Goal: Submit feedback/report problem: Submit feedback/report problem

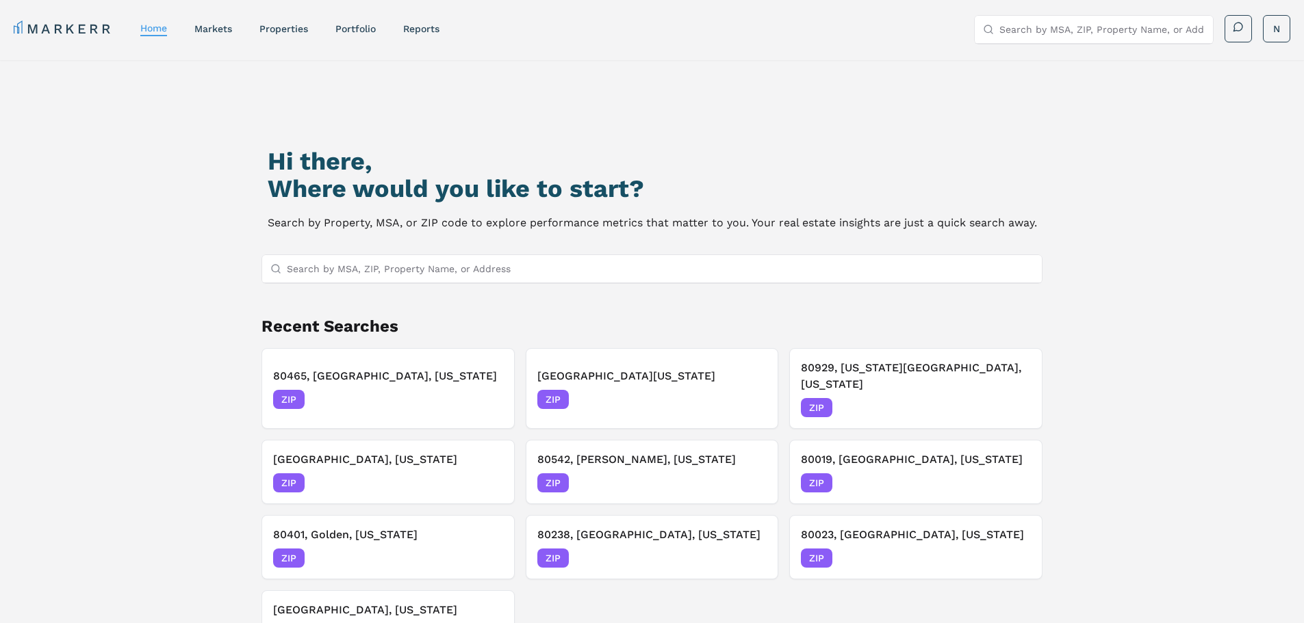
click at [486, 274] on input "Search by MSA, ZIP, Property Name, or Address" at bounding box center [660, 268] width 747 height 27
click at [384, 275] on input "Search by MSA, ZIP, Property Name, or Address" at bounding box center [660, 268] width 747 height 27
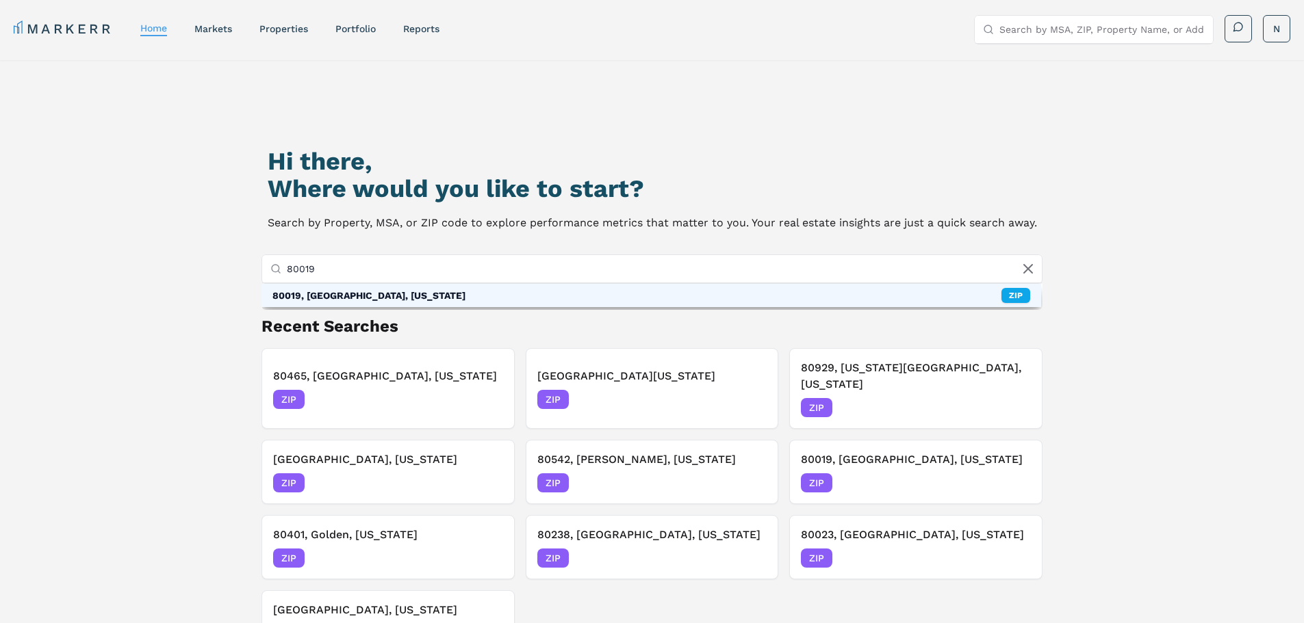
type input "80019"
click at [389, 294] on div "80019, [GEOGRAPHIC_DATA], [US_STATE] ZIP" at bounding box center [651, 295] width 780 height 23
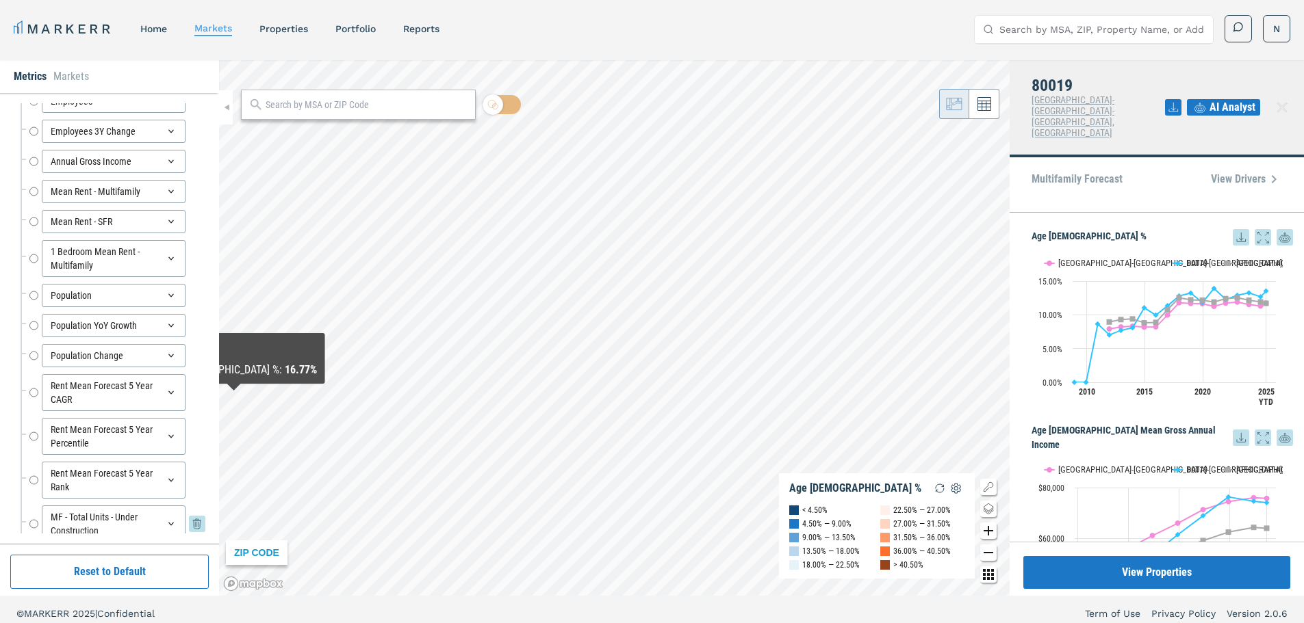
scroll to position [233, 0]
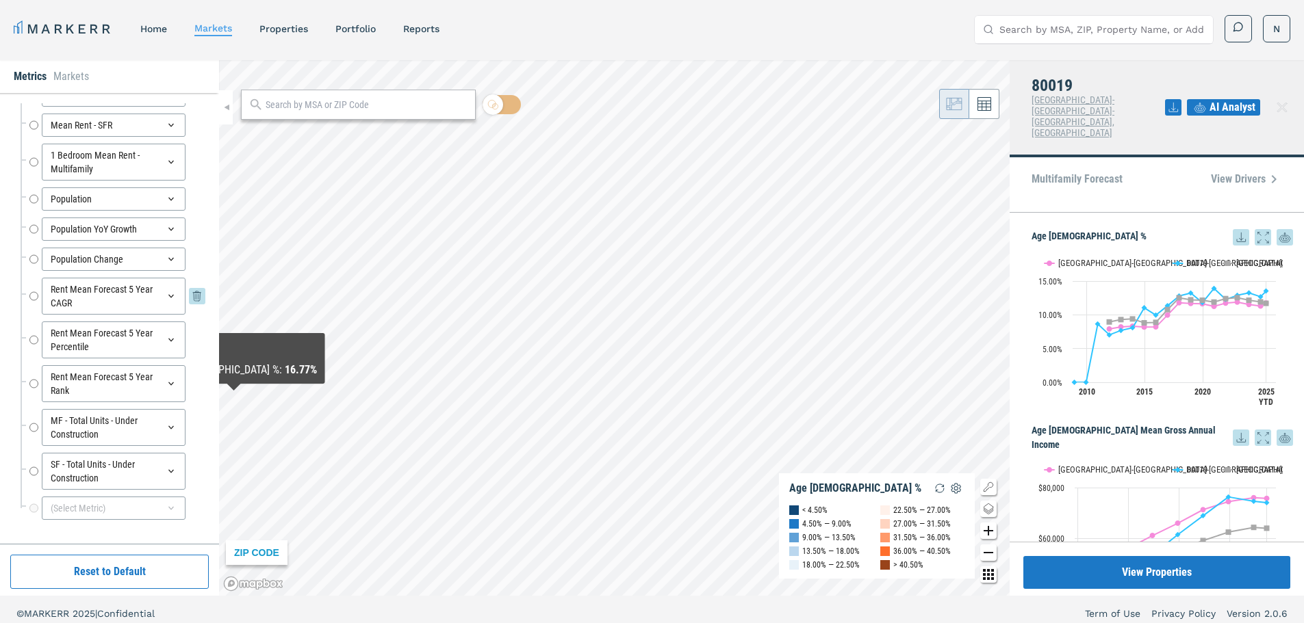
click at [34, 298] on input "Rent Mean Forecast 5 Year CAGR" at bounding box center [33, 296] width 9 height 37
radio input "false"
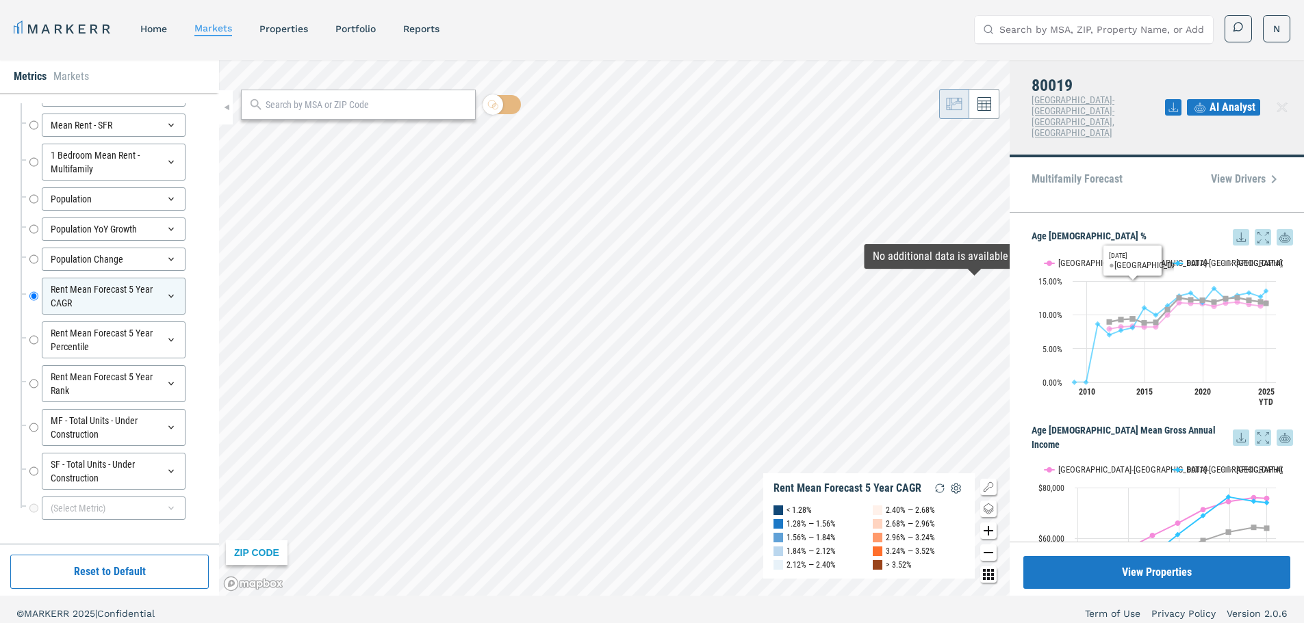
click at [1140, 213] on div "Age [DEMOGRAPHIC_DATA] % Age [DEMOGRAPHIC_DATA] % Line chart with 3 lines. View…" at bounding box center [1156, 377] width 294 height 329
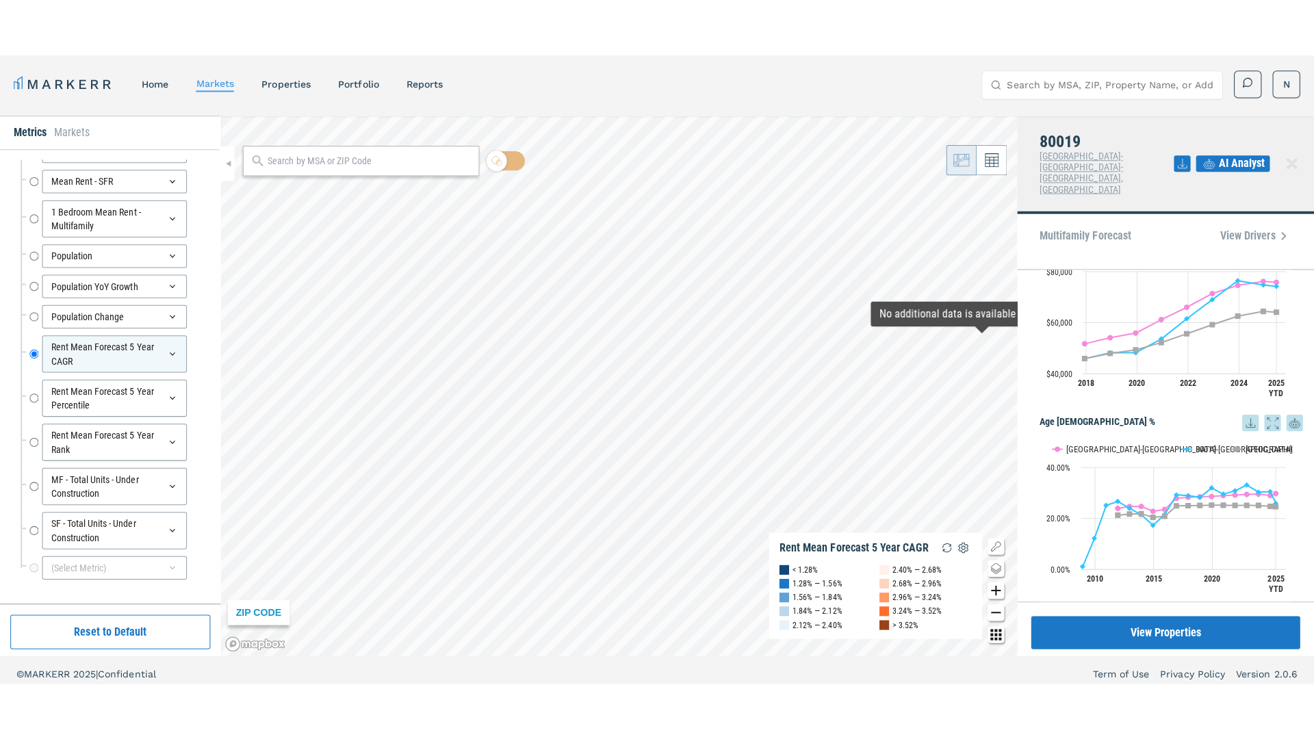
scroll to position [0, 0]
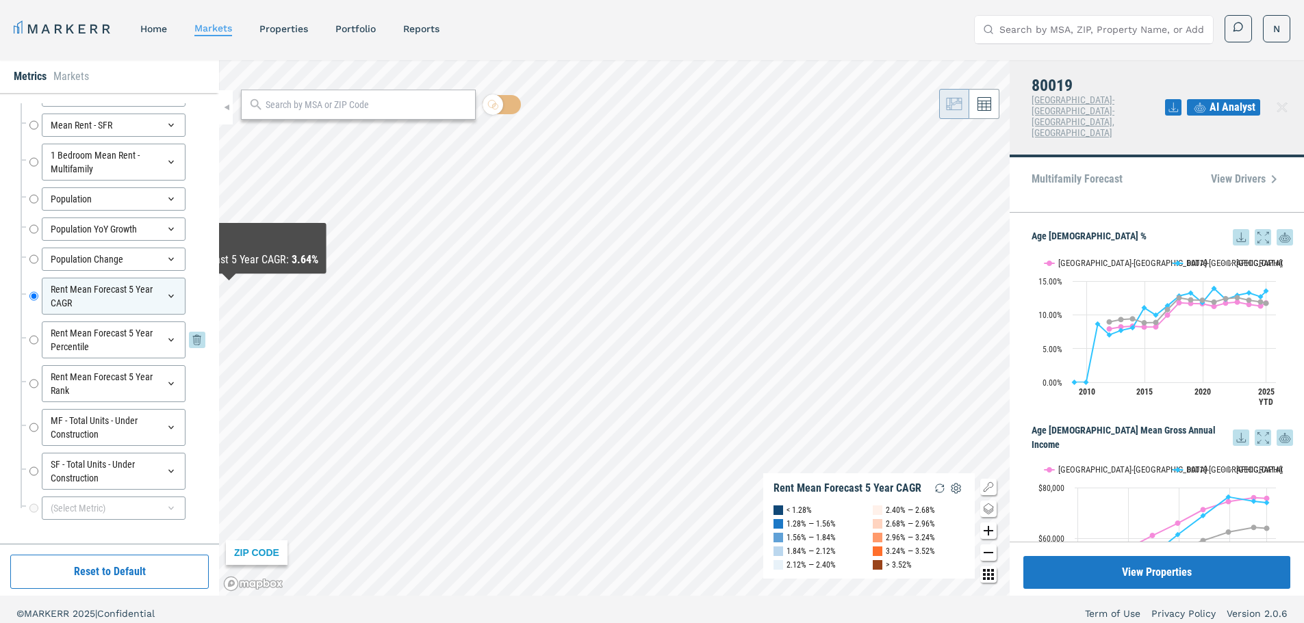
click at [36, 340] on input "Rent Mean Forecast 5 Year Percentile" at bounding box center [33, 340] width 9 height 37
radio input "false"
radio input "true"
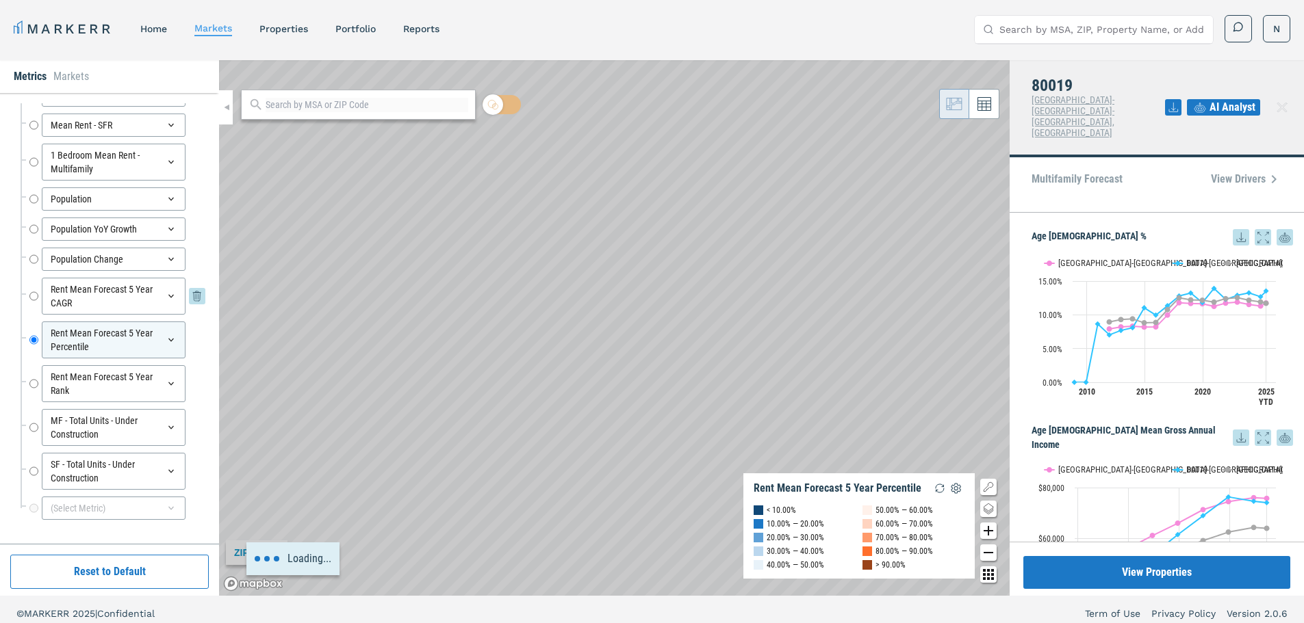
click at [35, 296] on input "Rent Mean Forecast 5 Year CAGR" at bounding box center [33, 296] width 9 height 37
radio input "true"
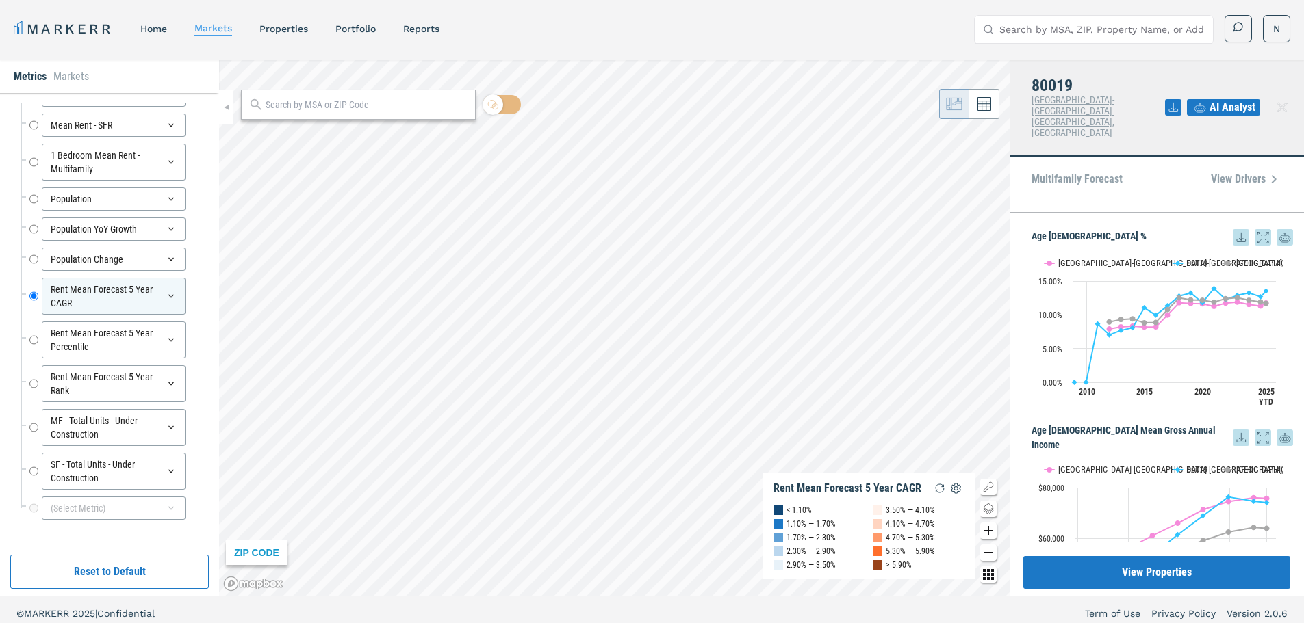
click at [975, 1] on div "MARKERR home markets properties Portfolio reports Search by MSA, ZIP, Property …" at bounding box center [652, 316] width 1304 height 632
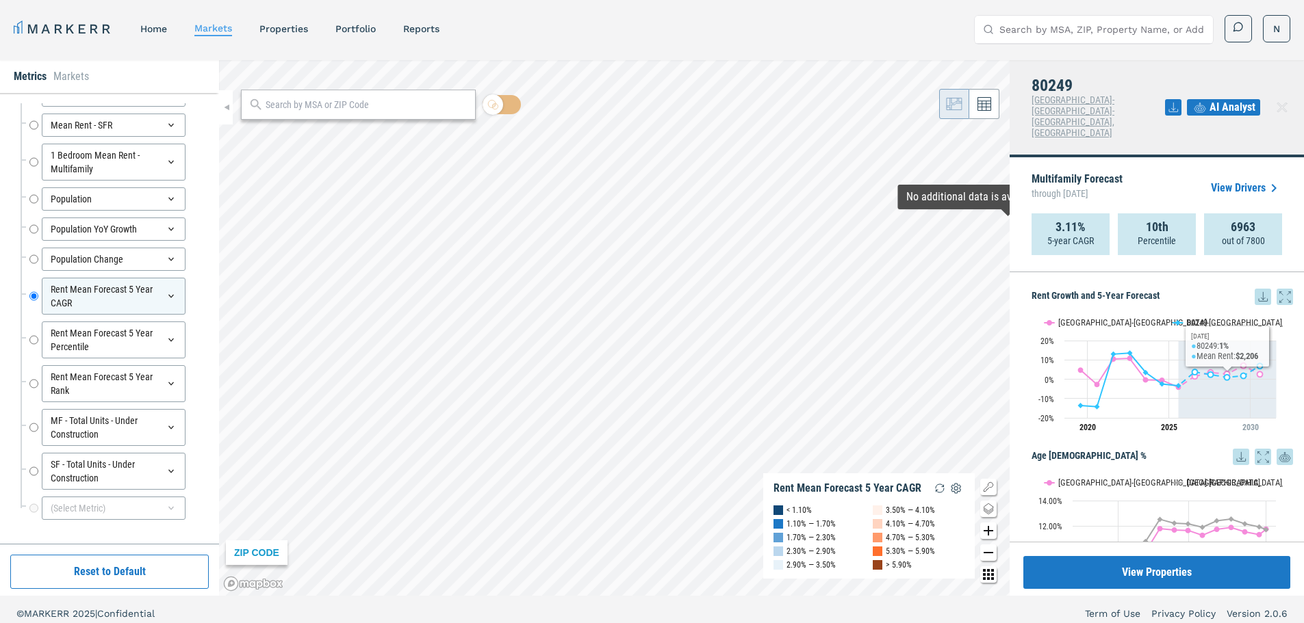
click at [1254, 449] on icon at bounding box center [1262, 457] width 16 height 16
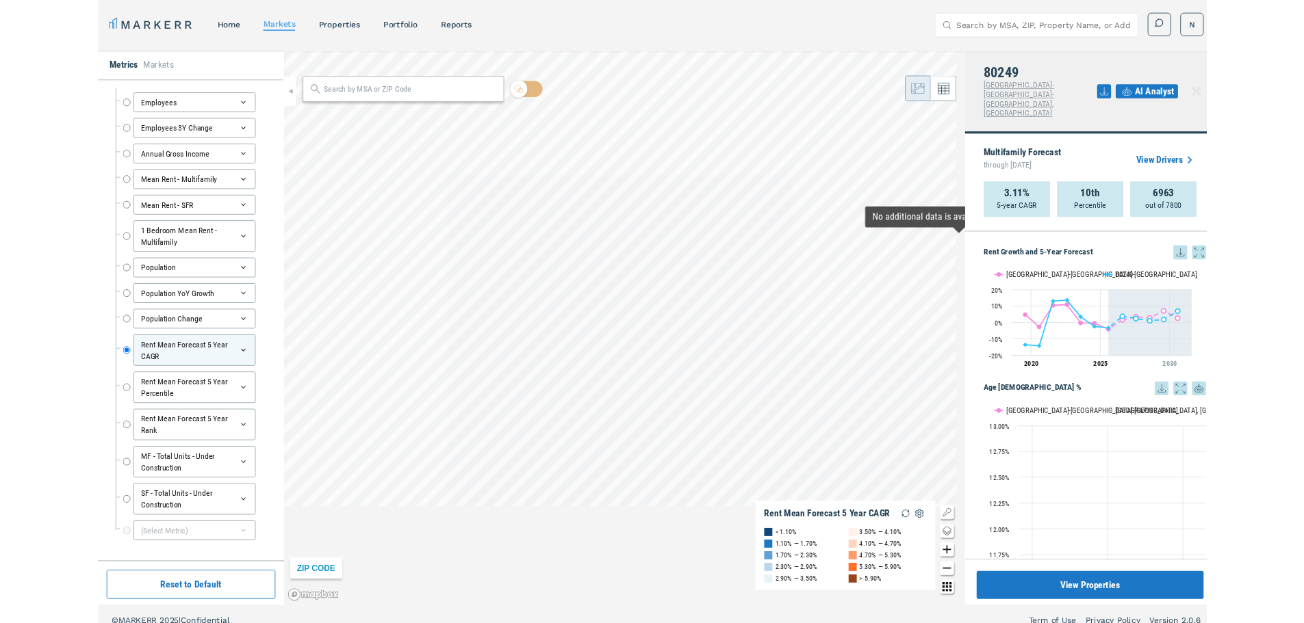
scroll to position [118, 0]
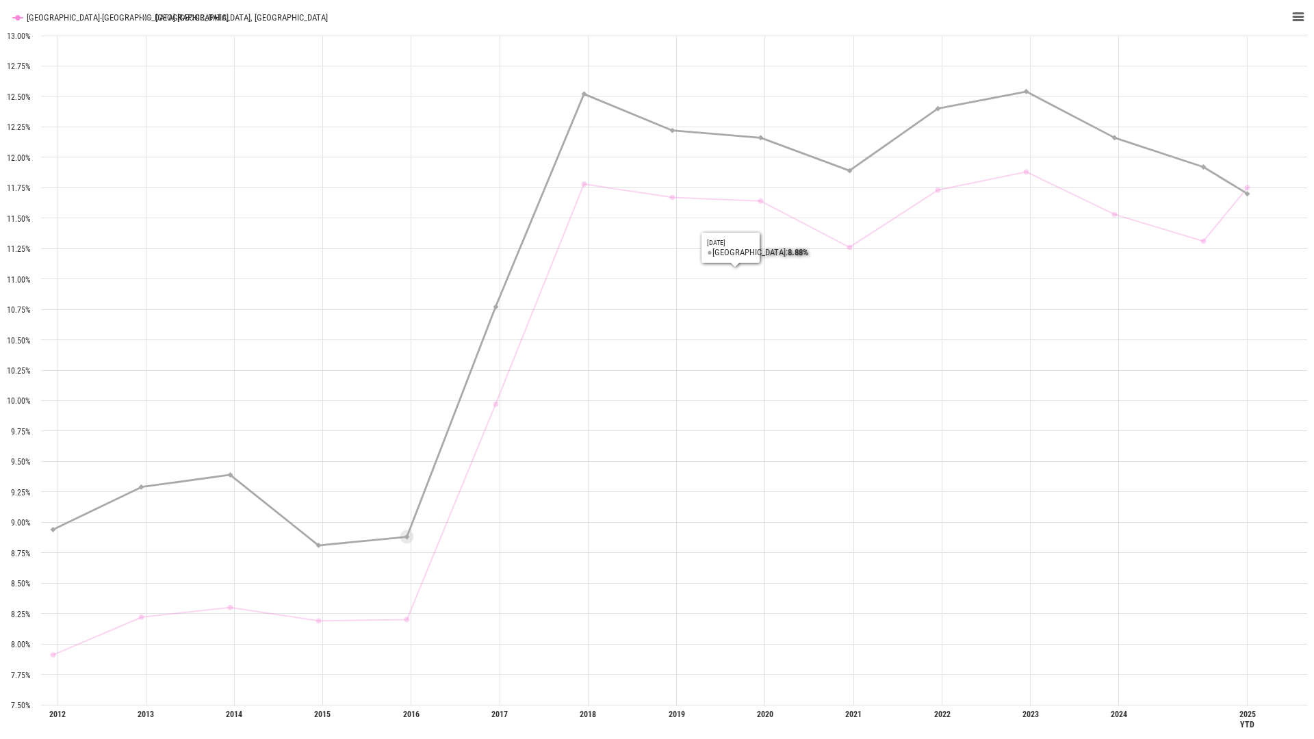
drag, startPoint x: 1157, startPoint y: 13, endPoint x: 237, endPoint y: 214, distance: 942.0
click at [232, 216] on rect "Interactive chart" at bounding box center [657, 369] width 1314 height 739
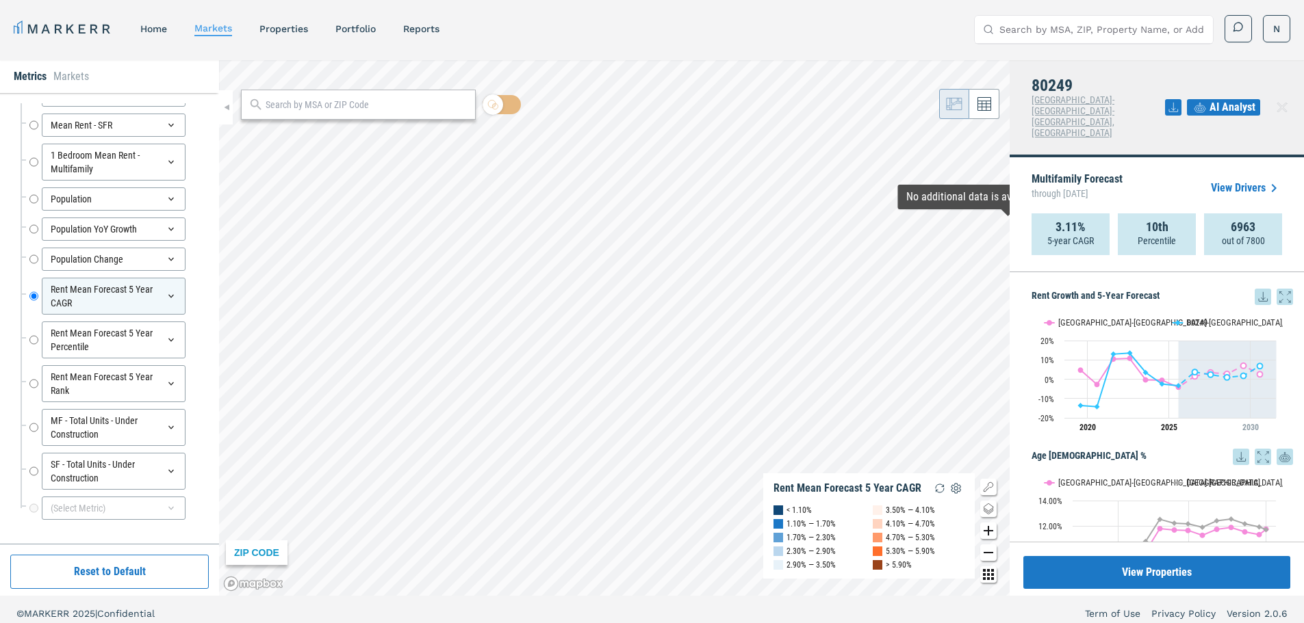
click at [1280, 289] on icon at bounding box center [1284, 297] width 16 height 16
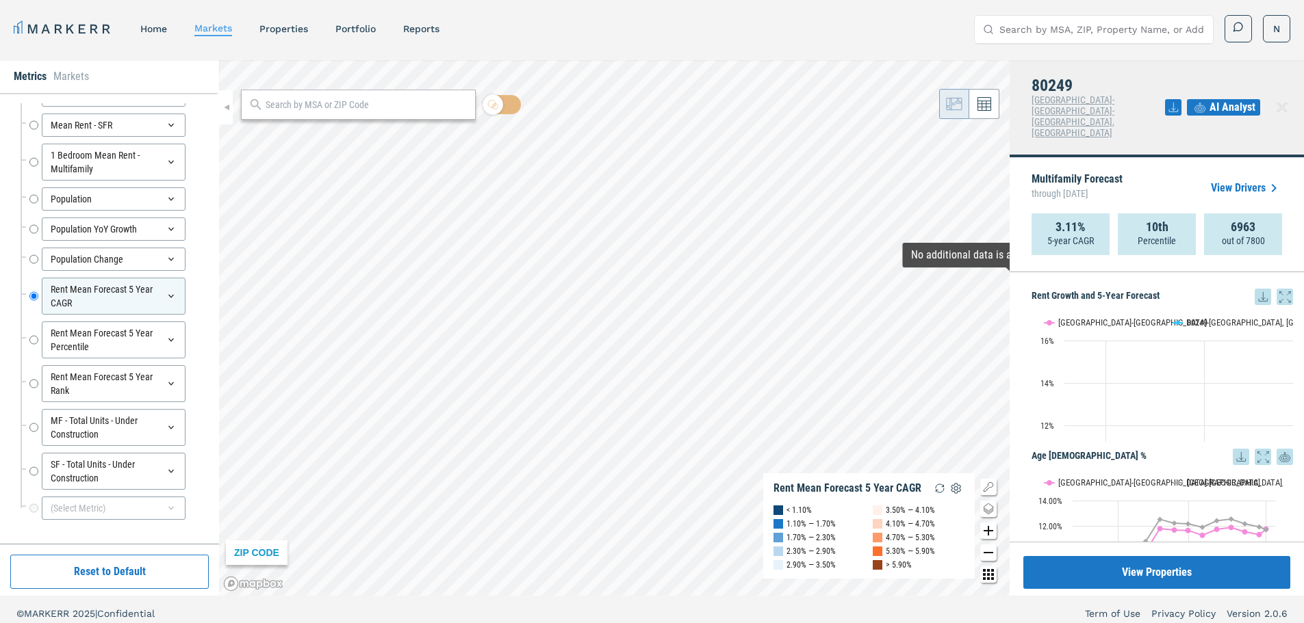
scroll to position [118, 0]
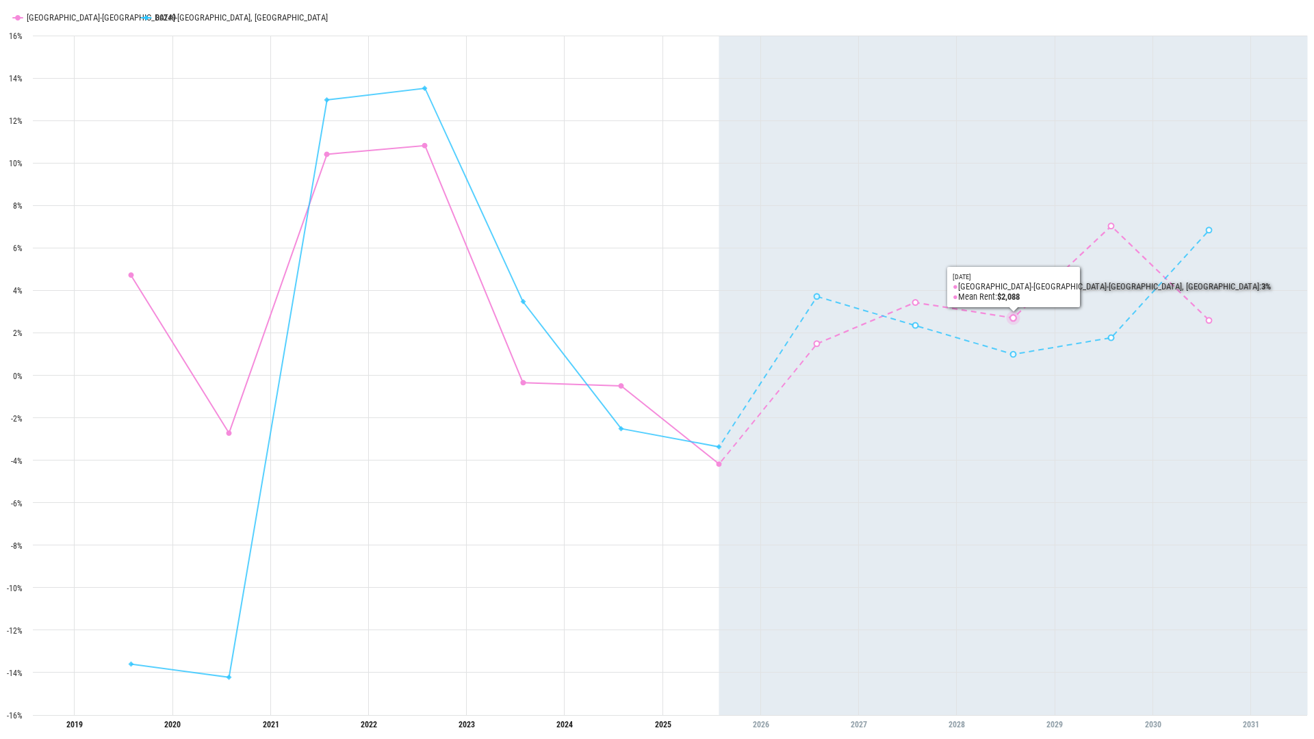
click at [1029, 61] on icon "Interactive chart" at bounding box center [1013, 376] width 589 height 680
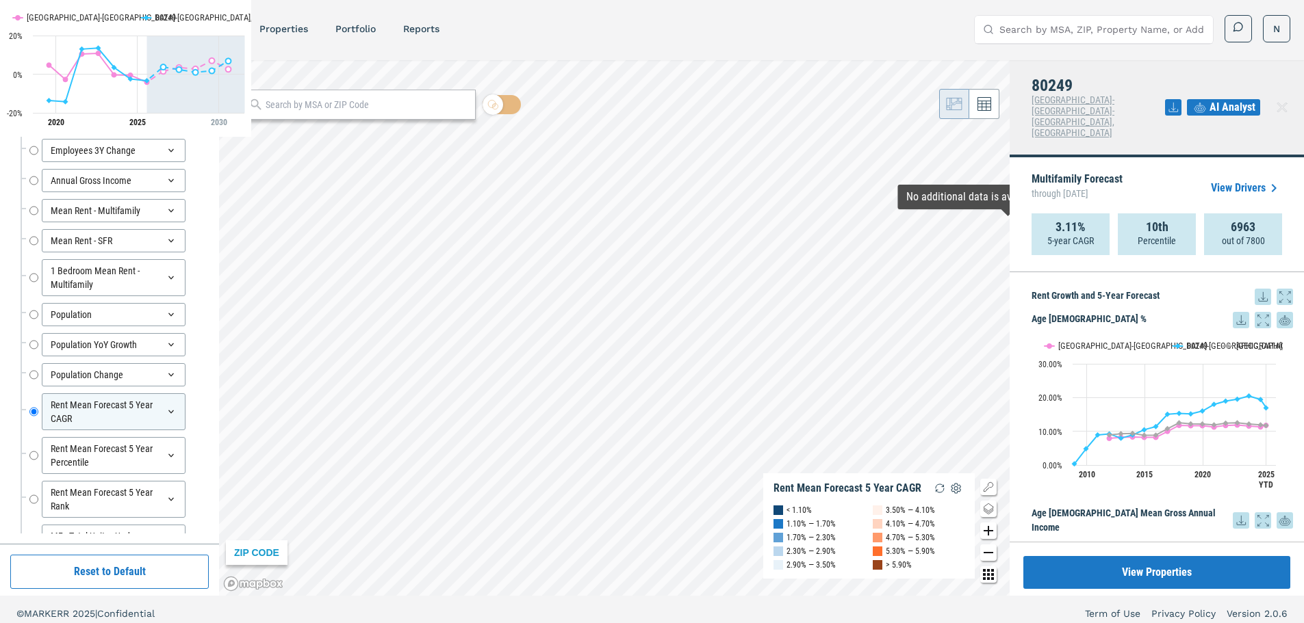
scroll to position [233, 0]
